Goal: Task Accomplishment & Management: Use online tool/utility

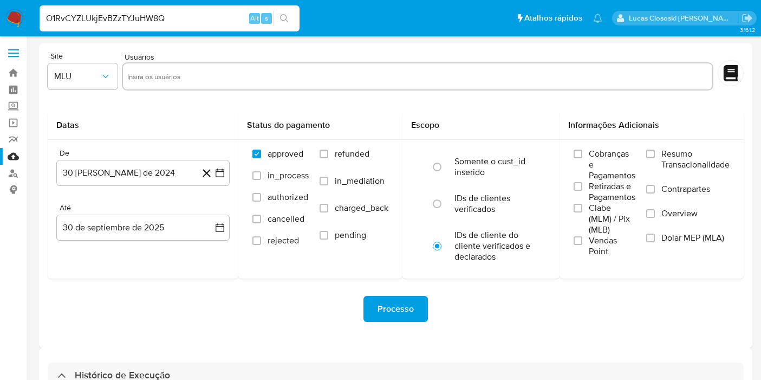
select select "10"
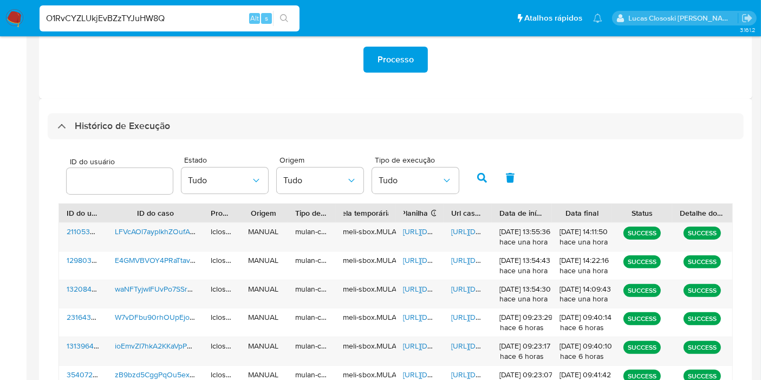
type input "O1RvCYZLUkjEvBZzTYJuHW8Q"
click at [283, 20] on icon "search-icon" at bounding box center [284, 18] width 8 height 8
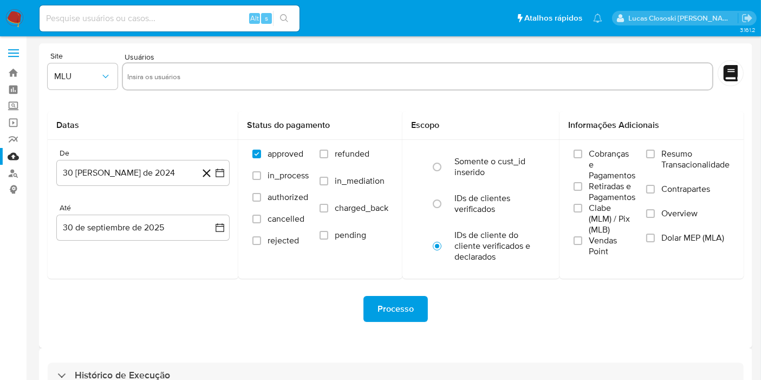
click at [161, 16] on input at bounding box center [170, 18] width 260 height 14
paste input "O1RvCYZLUkjEvBZzTYJuHW8Q"
type input "O1RvCYZLUkjEvBZzTYJuHW8Q"
click at [290, 14] on button "search-icon" at bounding box center [284, 18] width 22 height 15
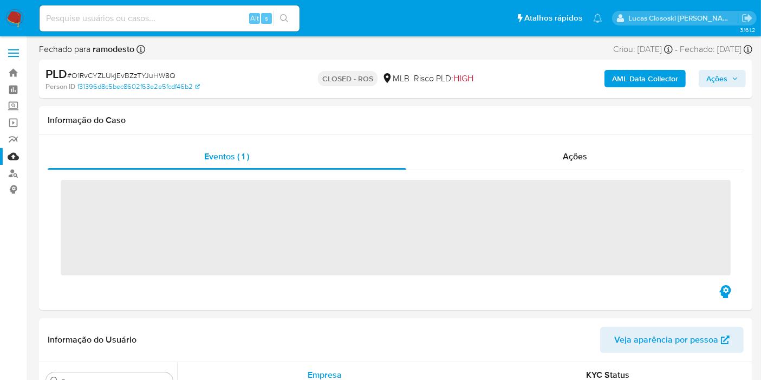
scroll to position [561, 0]
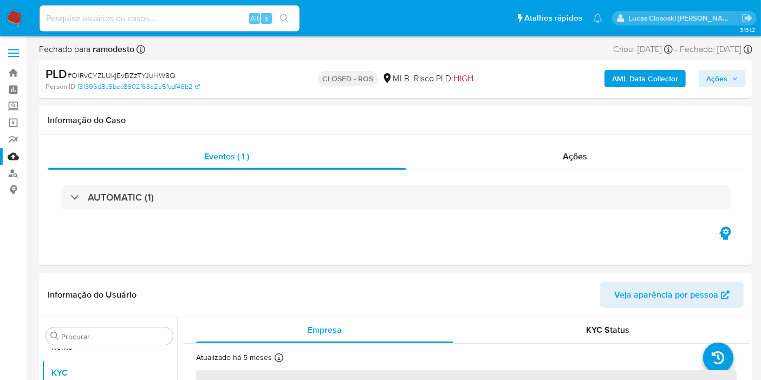
select select "10"
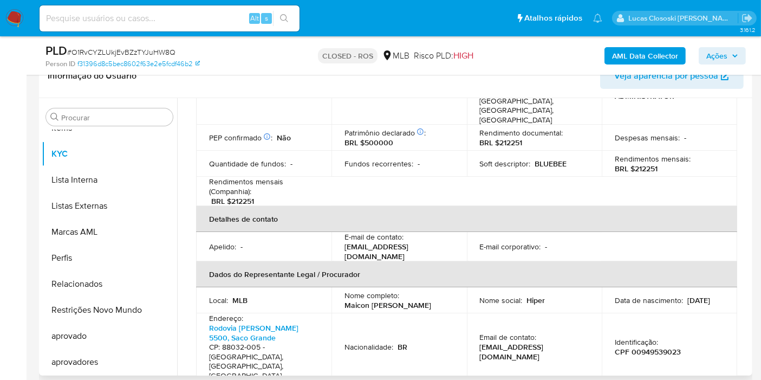
scroll to position [241, 0]
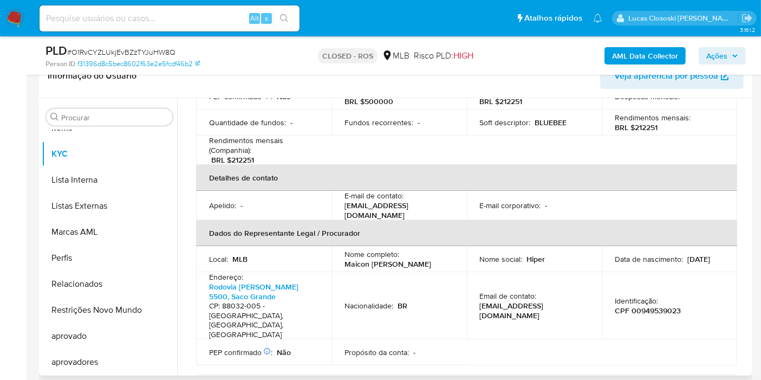
click at [653, 296] on p "Identificação :" at bounding box center [636, 301] width 43 height 10
click at [653, 306] on p "CPF 00949539023" at bounding box center [648, 311] width 66 height 10
copy p "00949539023"
click at [11, 11] on img at bounding box center [14, 18] width 18 height 18
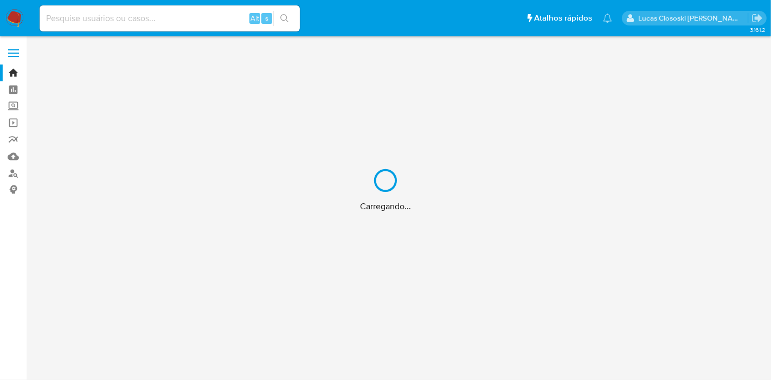
click at [17, 171] on div "Carregando..." at bounding box center [385, 190] width 771 height 380
click at [15, 172] on div "Carregando..." at bounding box center [385, 190] width 771 height 380
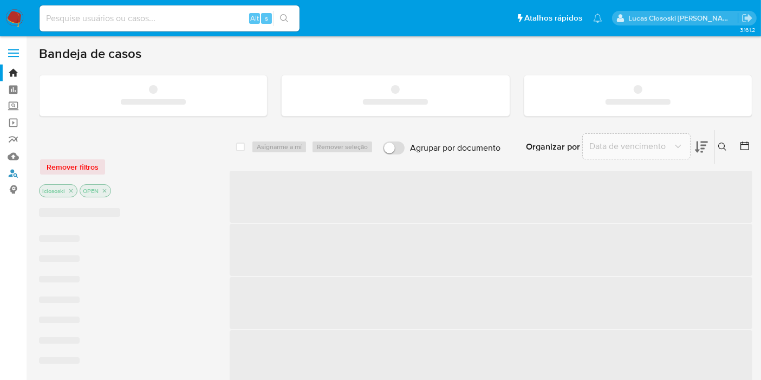
click at [15, 172] on link "Localizador de pessoas" at bounding box center [64, 173] width 129 height 17
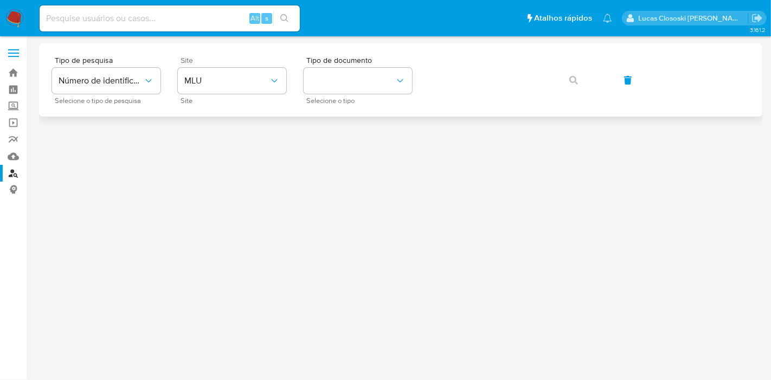
click at [221, 61] on span "Site" at bounding box center [234, 60] width 108 height 8
click at [222, 66] on div "Site MLU Site" at bounding box center [232, 79] width 108 height 47
click at [224, 73] on button "MLU" at bounding box center [232, 81] width 108 height 26
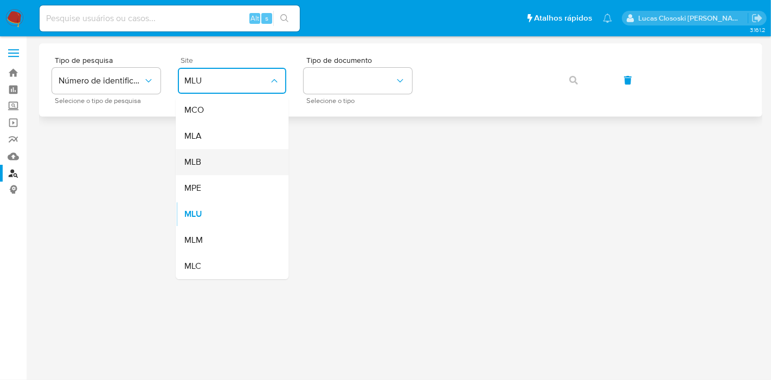
click at [211, 151] on div "MLB" at bounding box center [228, 162] width 89 height 26
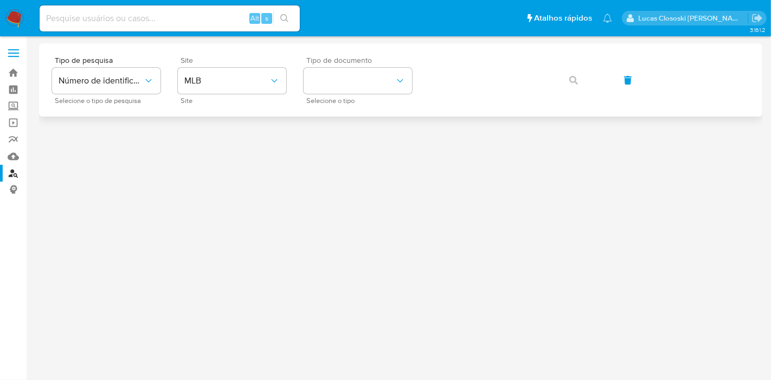
click at [333, 93] on div "Tipo de documento Selecione o tipo" at bounding box center [357, 79] width 108 height 47
click at [335, 89] on button "identificationType" at bounding box center [357, 81] width 108 height 26
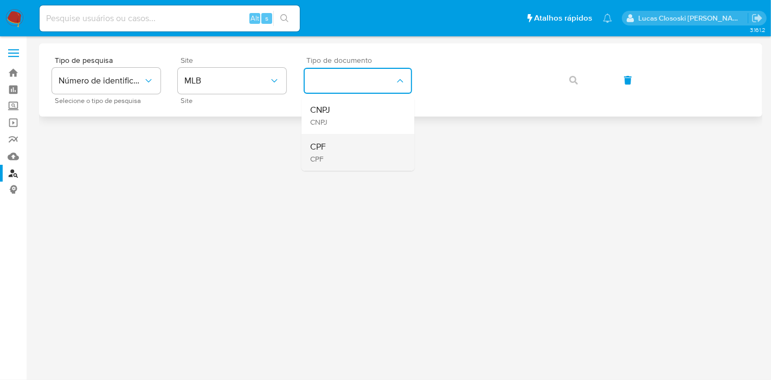
click at [347, 156] on div "CPF CPF" at bounding box center [354, 152] width 89 height 37
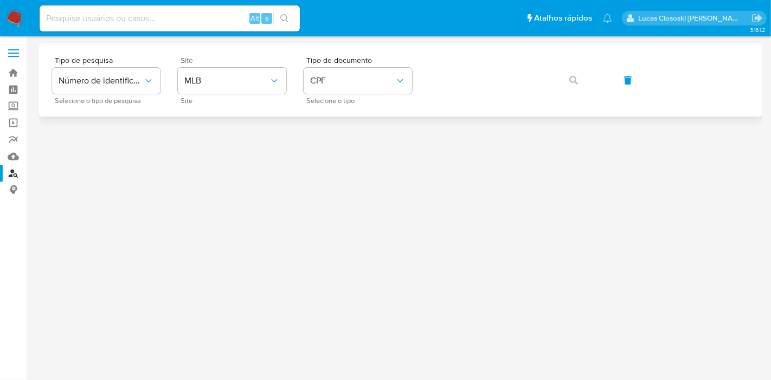
click at [479, 98] on div "Tipo de pesquisa Número de identificação Selecione o tipo de pesquisa Site MLB …" at bounding box center [400, 79] width 697 height 47
click at [571, 77] on icon "button" at bounding box center [573, 80] width 9 height 9
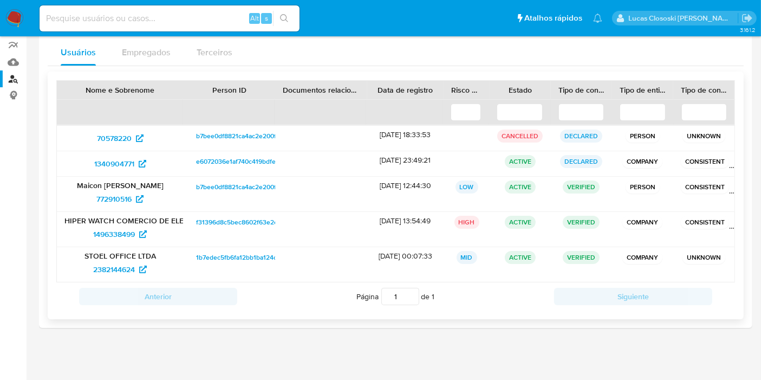
scroll to position [94, 0]
click at [120, 198] on span "772910516" at bounding box center [113, 198] width 35 height 17
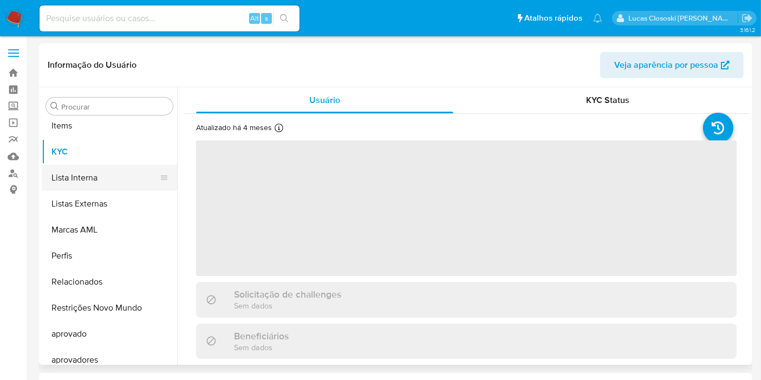
scroll to position [561, 0]
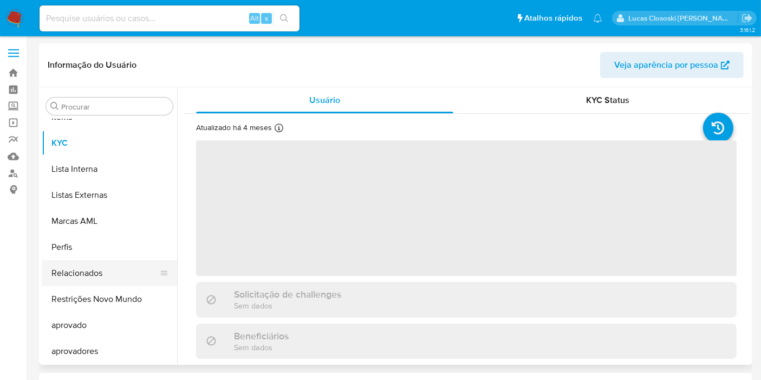
select select "10"
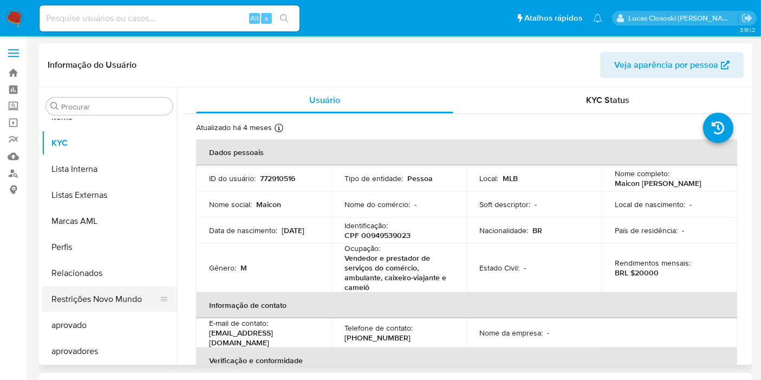
click at [114, 292] on button "Restrições Novo Mundo" at bounding box center [105, 299] width 127 height 26
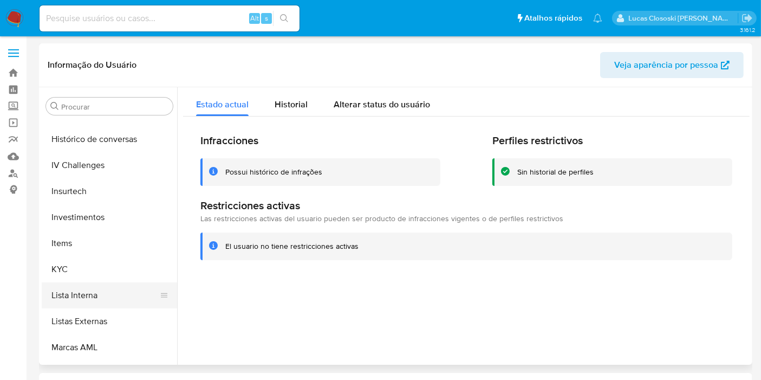
scroll to position [380, 0]
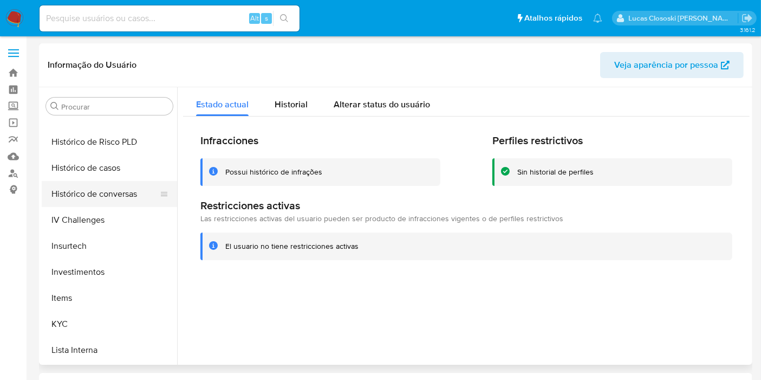
click at [102, 181] on button "Histórico de conversas" at bounding box center [105, 194] width 127 height 26
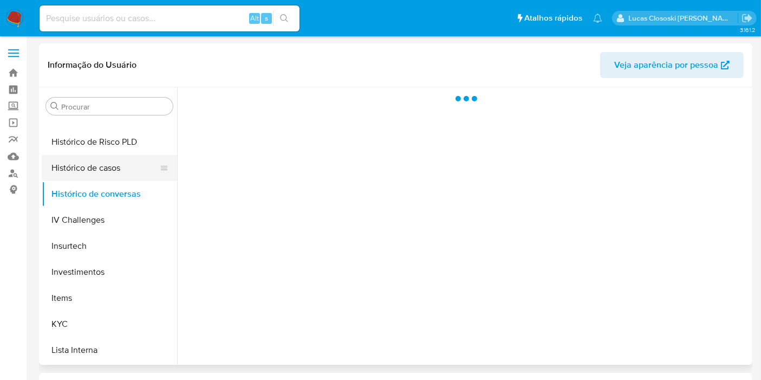
click at [102, 171] on button "Histórico de casos" at bounding box center [105, 168] width 127 height 26
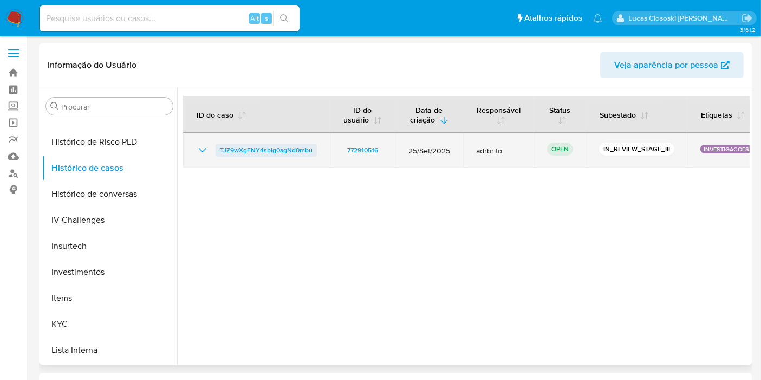
click at [277, 151] on span "TJZ9wXgFNY4sblg0agNd0mbu" at bounding box center [266, 150] width 93 height 13
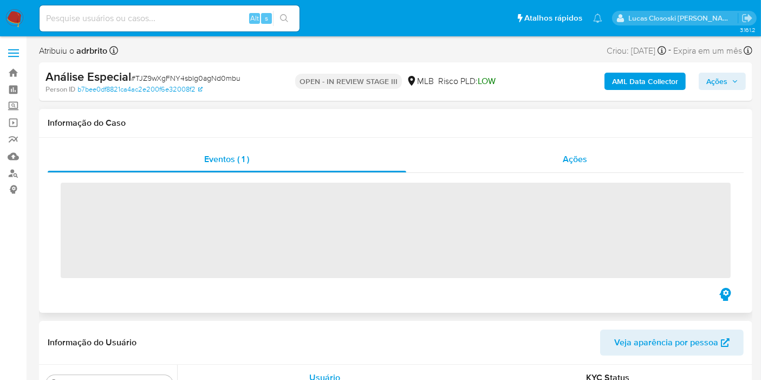
scroll to position [561, 0]
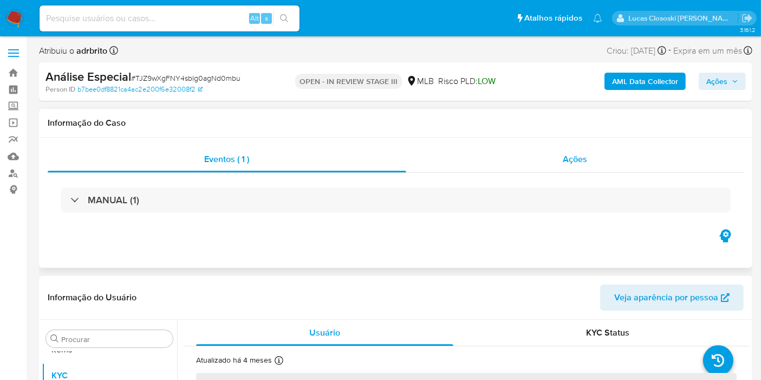
click at [548, 159] on div "Ações" at bounding box center [575, 159] width 338 height 26
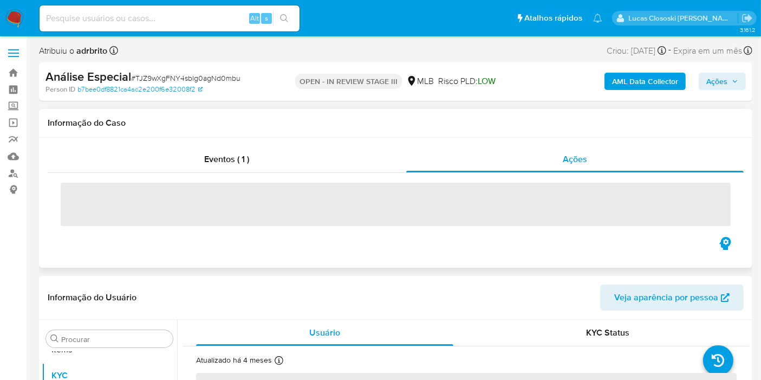
select select "10"
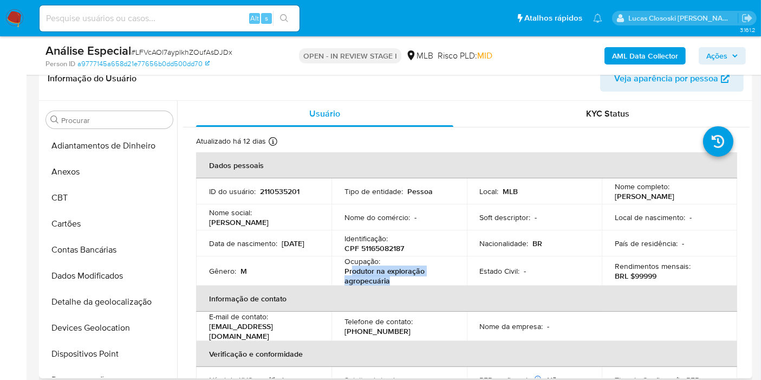
scroll to position [441, 0]
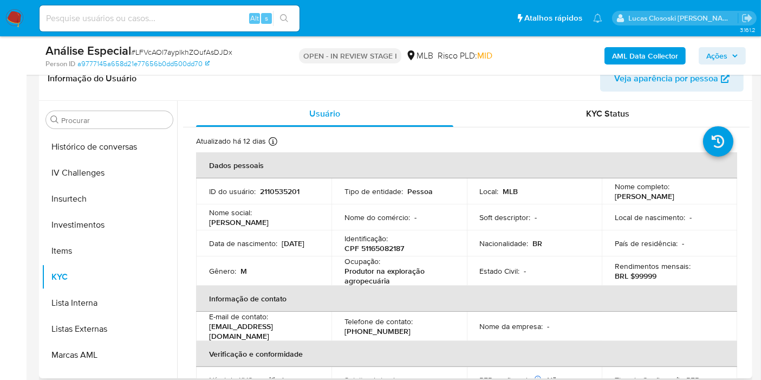
click at [286, 186] on p "2110535201" at bounding box center [280, 191] width 40 height 10
copy p "2110535201"
click at [737, 55] on icon "button" at bounding box center [735, 55] width 4 height 3
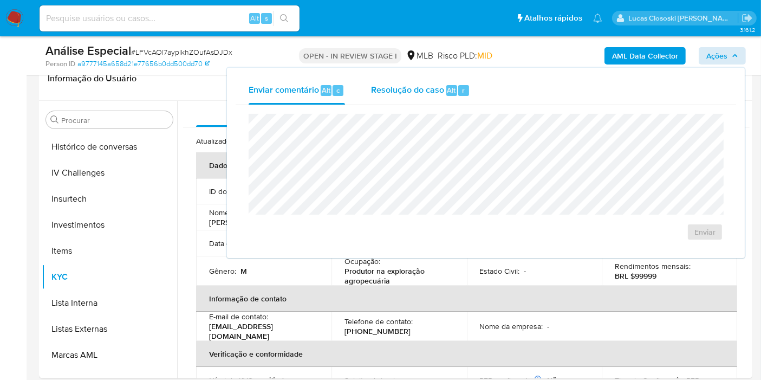
click at [428, 87] on span "Resolução do caso" at bounding box center [407, 89] width 73 height 12
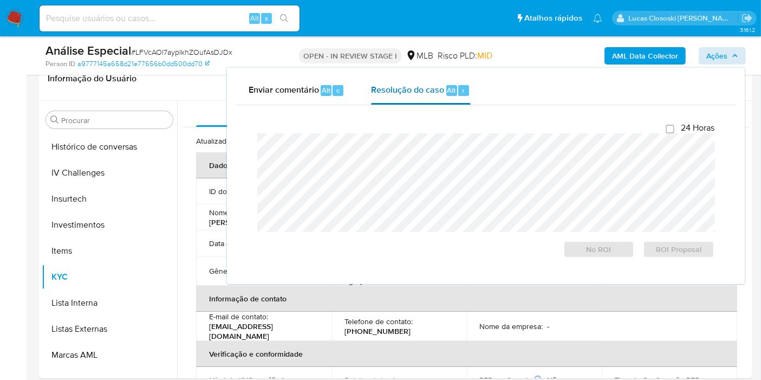
drag, startPoint x: 422, startPoint y: 111, endPoint x: 453, endPoint y: 100, distance: 33.1
click at [419, 115] on div "24 Horas No ROI ROI Proposal" at bounding box center [486, 190] width 475 height 153
click at [436, 129] on div "24 Horas No ROI ROI Proposal" at bounding box center [485, 189] width 457 height 135
click at [724, 50] on span "Ações" at bounding box center [717, 55] width 21 height 17
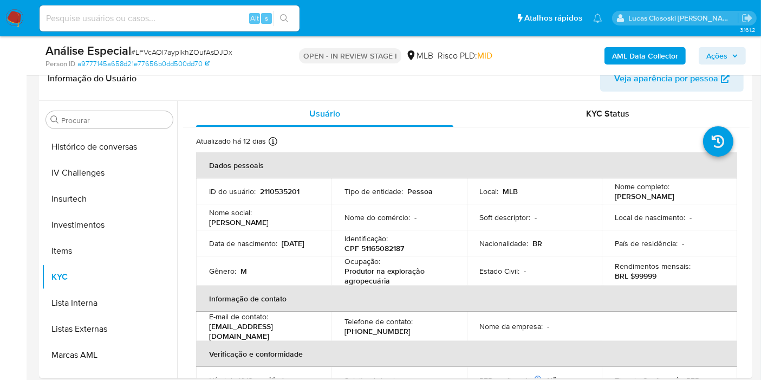
click at [713, 43] on div "AML Data Collector Ações" at bounding box center [630, 55] width 231 height 25
click at [713, 44] on div "AML Data Collector Ações" at bounding box center [630, 55] width 231 height 25
click at [708, 53] on span "Ações" at bounding box center [717, 55] width 21 height 17
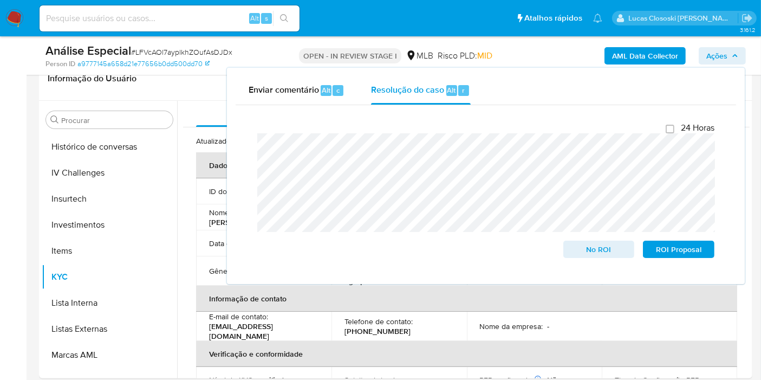
click at [717, 66] on div "AML Data Collector Ações Enviar comentário Alt c Resolução do caso Alt r Fecham…" at bounding box center [630, 55] width 231 height 25
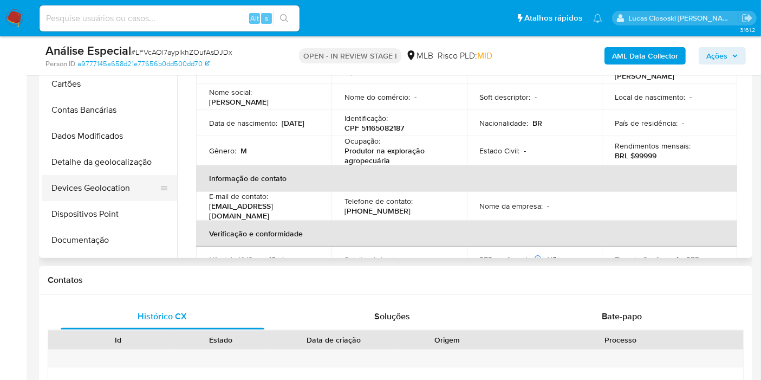
scroll to position [0, 0]
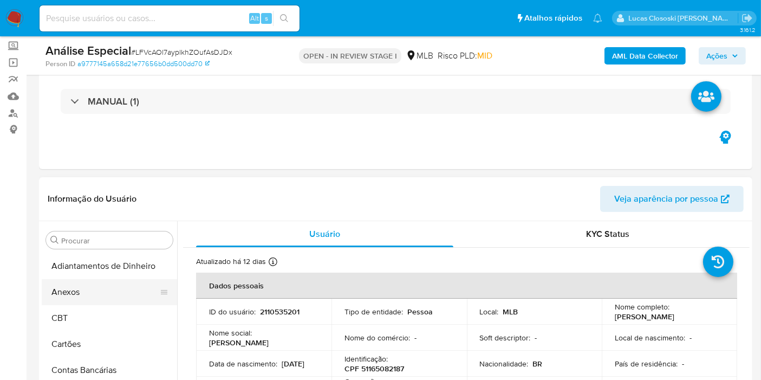
click at [73, 295] on button "Anexos" at bounding box center [105, 292] width 127 height 26
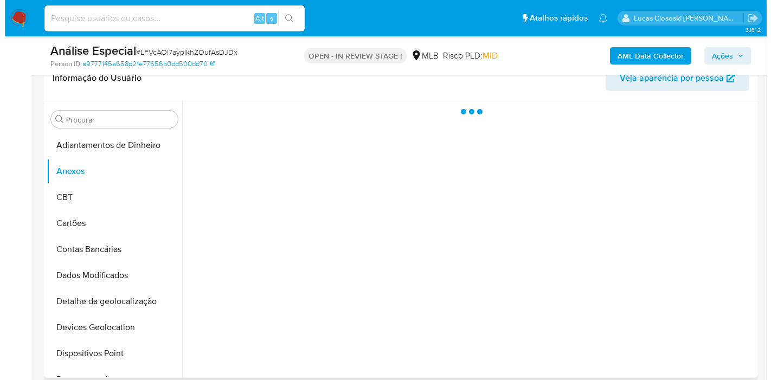
scroll to position [241, 0]
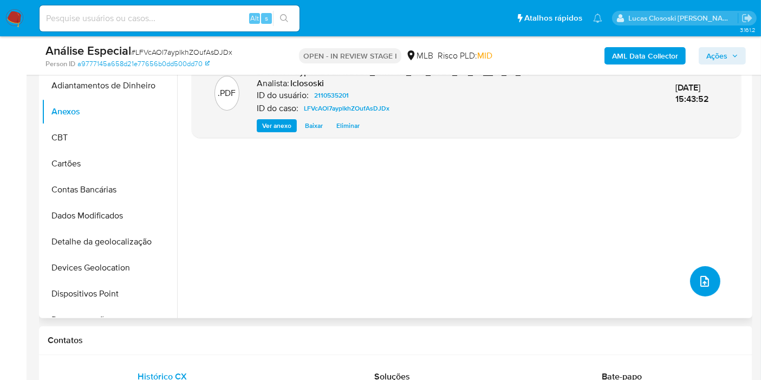
click at [707, 283] on span "upload-file" at bounding box center [704, 281] width 13 height 13
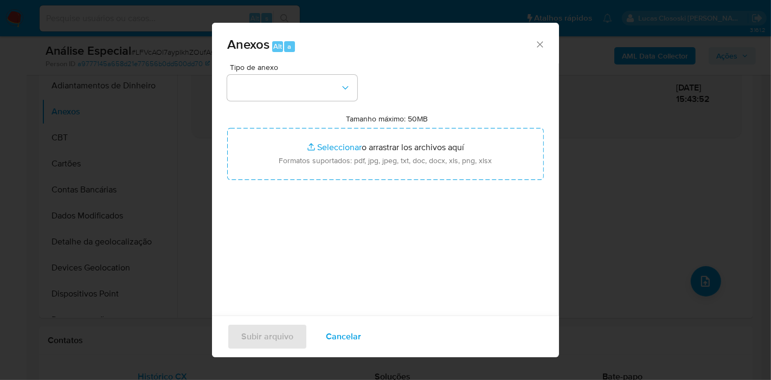
click at [319, 108] on div "Tipo de anexo Tamanho máximo: 50MB Seleccionar archivos Seleccionar o arrastrar…" at bounding box center [385, 191] width 316 height 256
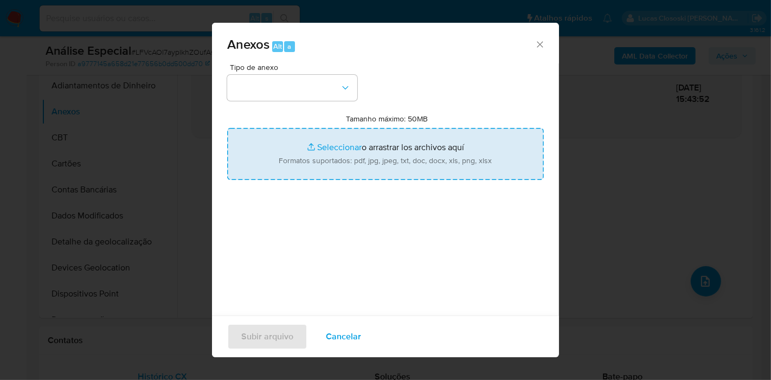
drag, startPoint x: 319, startPoint y: 101, endPoint x: 302, endPoint y: 171, distance: 71.5
click at [319, 101] on div "Tipo de anexo Tamanho máximo: 50MB Seleccionar archivos Seleccionar o arrastrar…" at bounding box center [385, 191] width 316 height 256
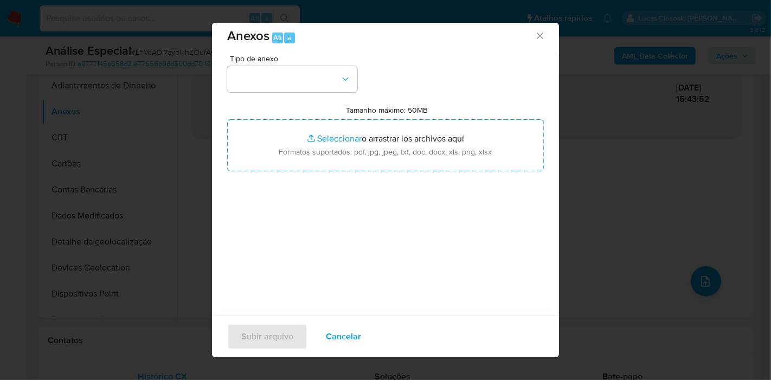
scroll to position [11, 0]
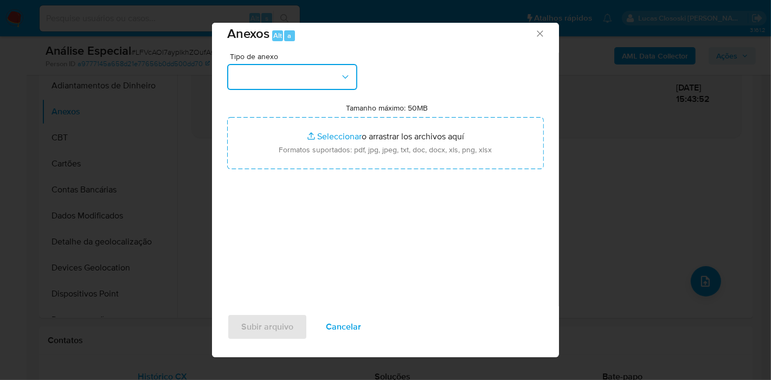
click at [293, 83] on button "button" at bounding box center [292, 77] width 130 height 26
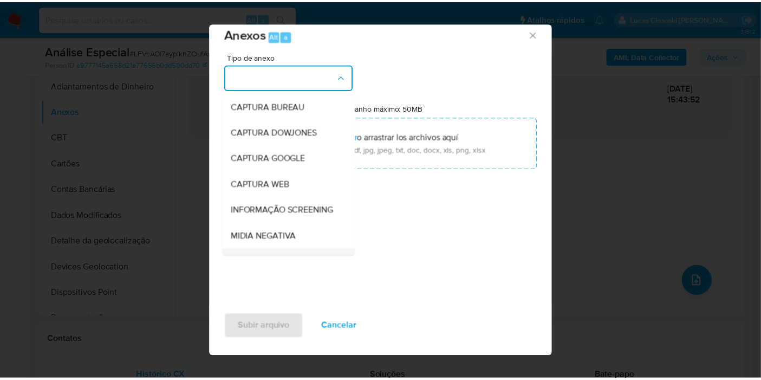
scroll to position [120, 0]
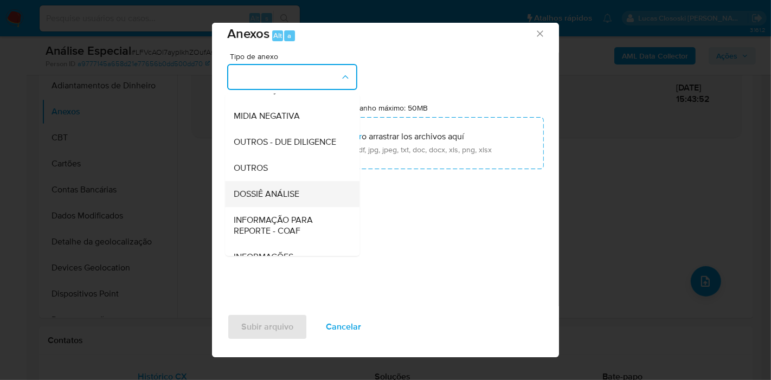
click at [286, 199] on span "DOSSIÊ ANÁLISE" at bounding box center [267, 194] width 66 height 11
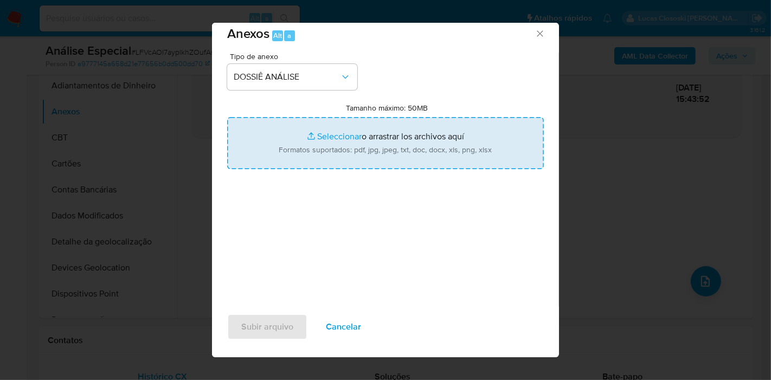
click at [309, 159] on input "Tamanho máximo: 50MB Seleccionar archivos" at bounding box center [385, 143] width 316 height 52
type input "C:\fakepath\Mulan 2110535201_2025_09_30_13_08_48.xlsx"
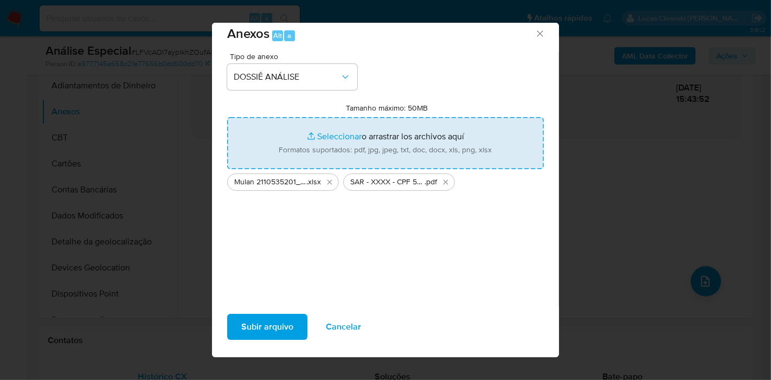
click at [260, 331] on span "Subir arquivo" at bounding box center [267, 327] width 52 height 24
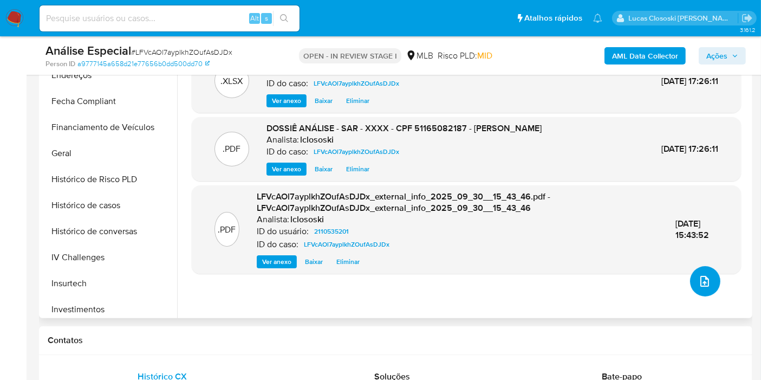
scroll to position [361, 0]
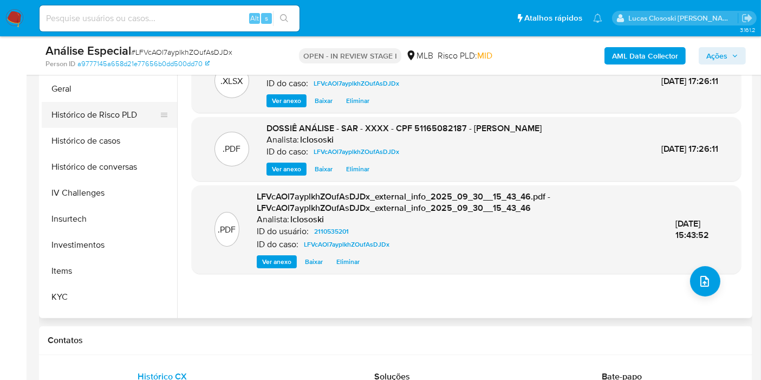
click at [90, 120] on button "Histórico de Risco PLD" at bounding box center [105, 115] width 127 height 26
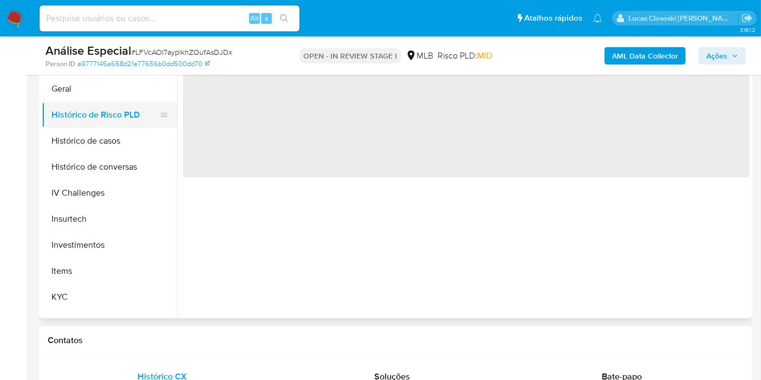
click at [92, 125] on button "Histórico de Risco PLD" at bounding box center [105, 115] width 127 height 26
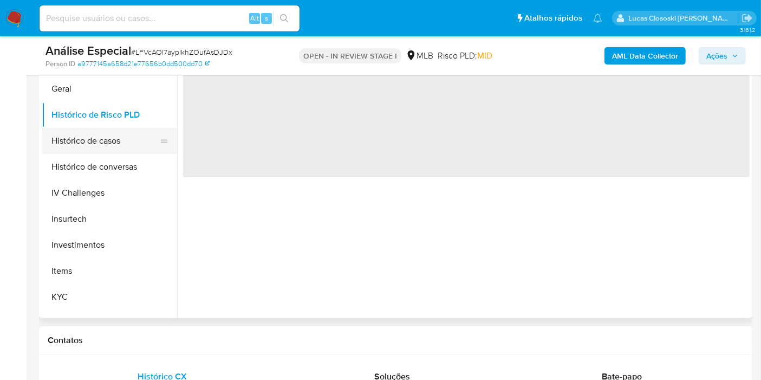
click at [99, 137] on button "Histórico de casos" at bounding box center [105, 141] width 127 height 26
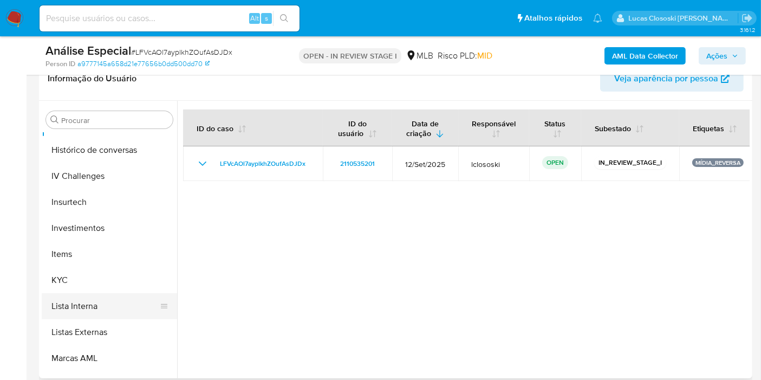
scroll to position [481, 0]
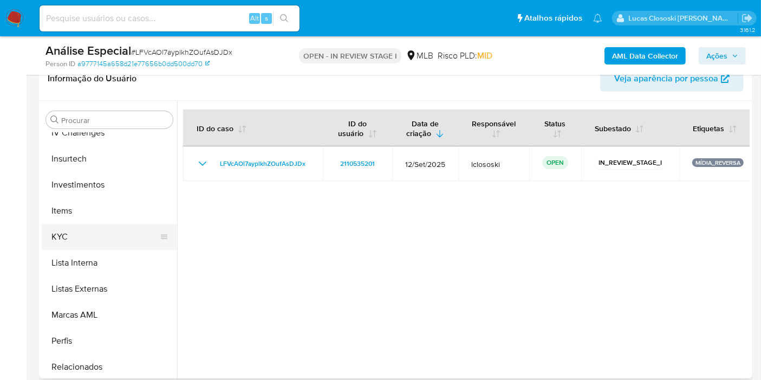
click at [89, 237] on button "KYC" at bounding box center [105, 237] width 127 height 26
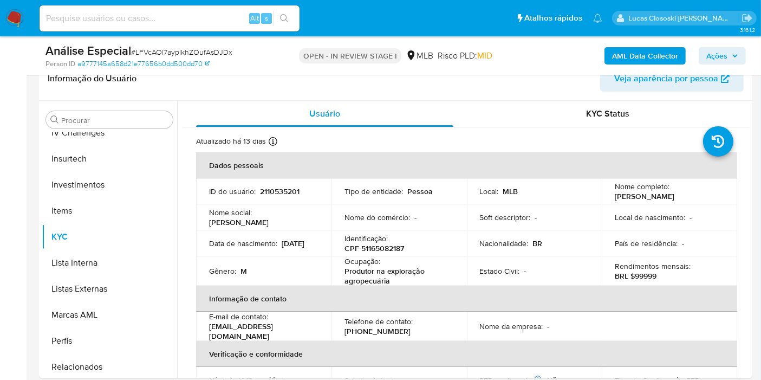
click at [720, 51] on span "Ações" at bounding box center [717, 55] width 21 height 17
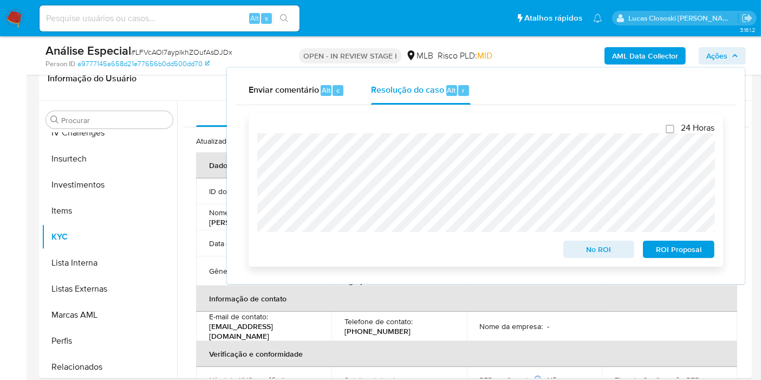
click at [684, 247] on span "ROI Proposal" at bounding box center [679, 249] width 56 height 15
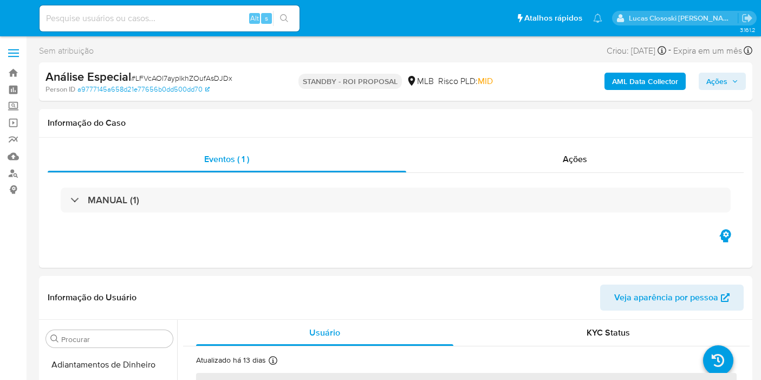
select select "10"
drag, startPoint x: 12, startPoint y: 13, endPoint x: 25, endPoint y: 1, distance: 17.6
click at [14, 13] on img at bounding box center [14, 18] width 18 height 18
